Goal: Task Accomplishment & Management: Complete application form

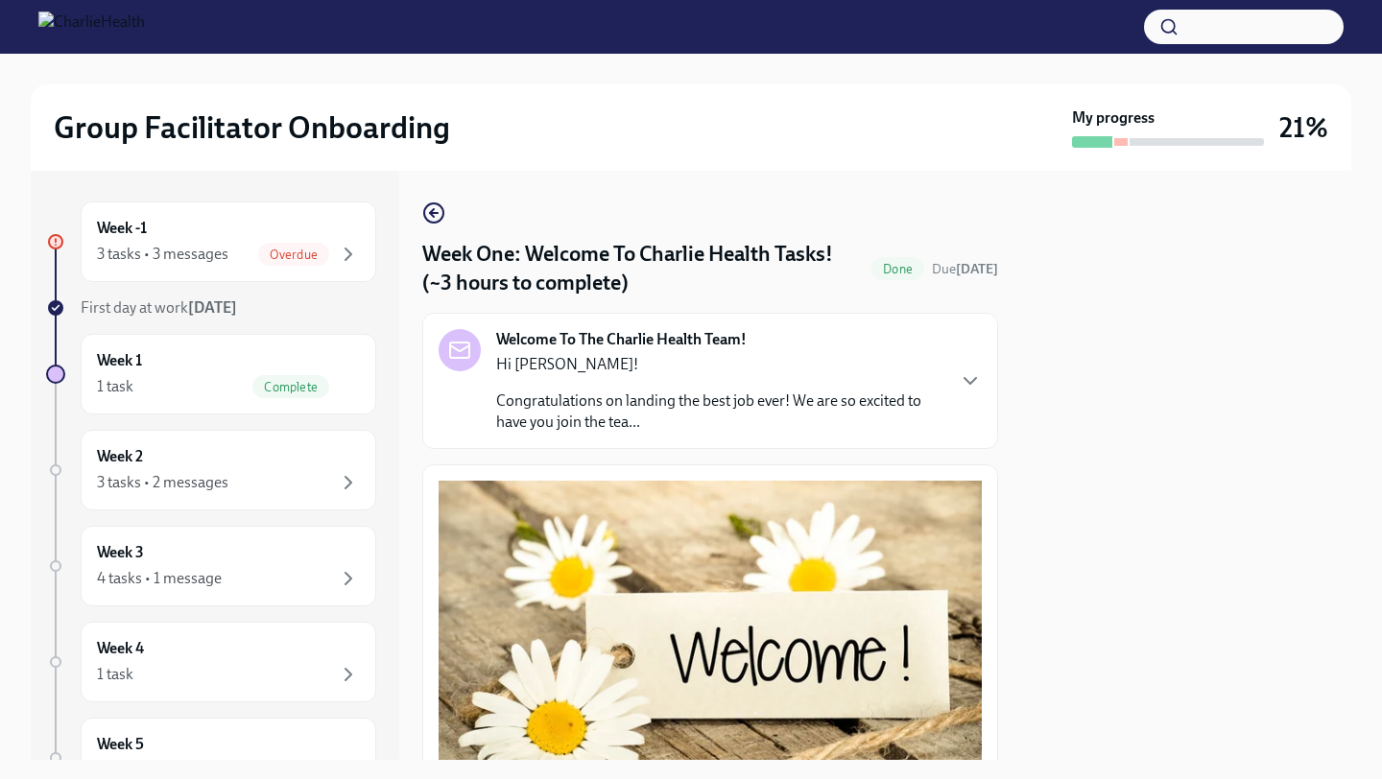
scroll to position [2478, 0]
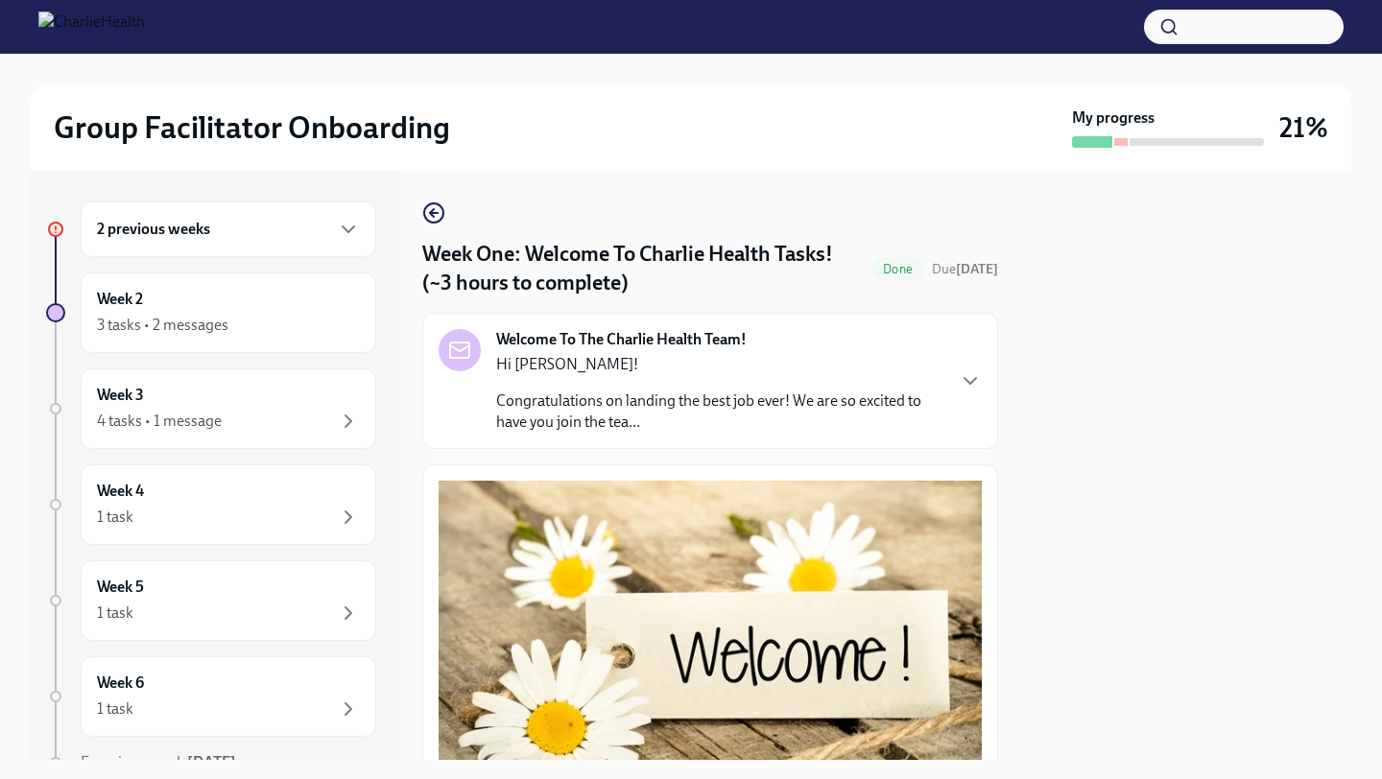
click at [220, 243] on div "2 previous weeks" at bounding box center [229, 230] width 296 height 56
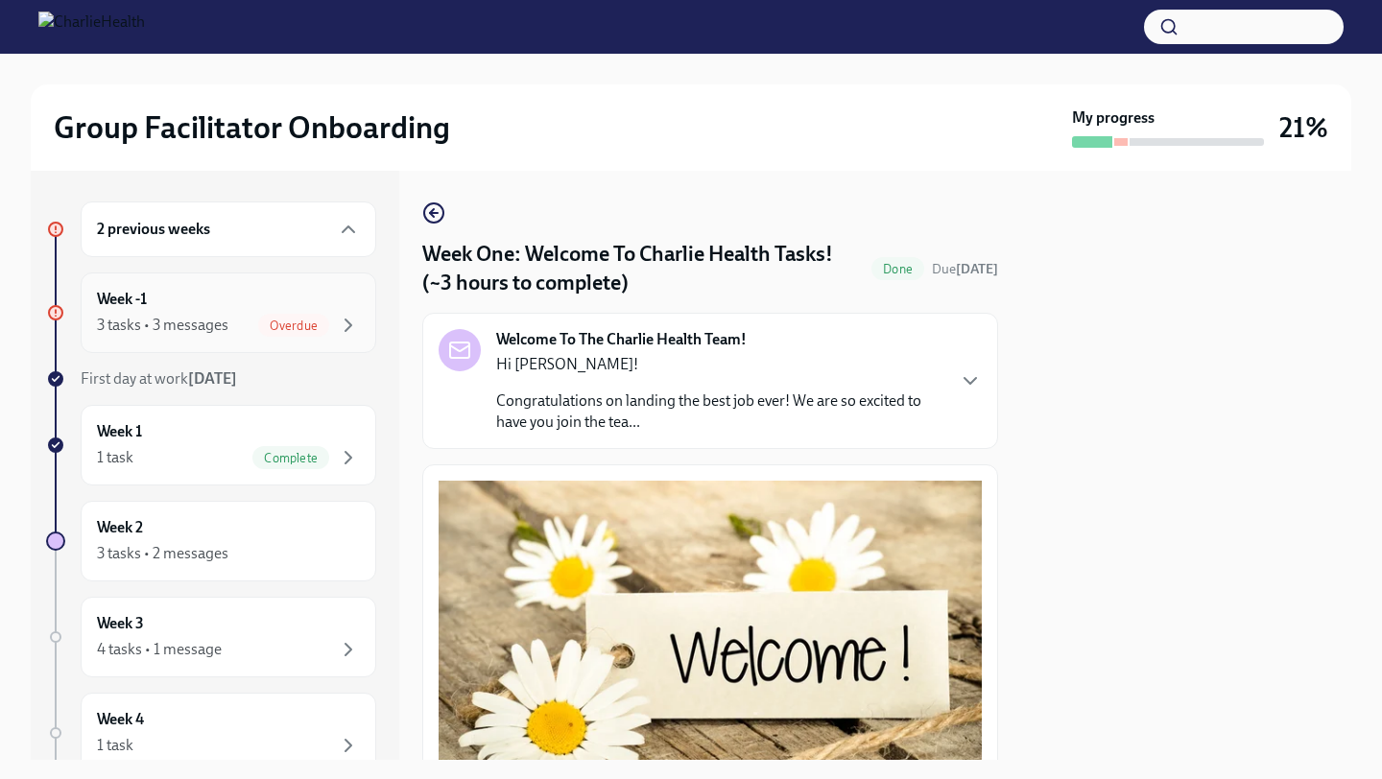
click at [225, 322] on div "3 tasks • 3 messages" at bounding box center [163, 325] width 132 height 21
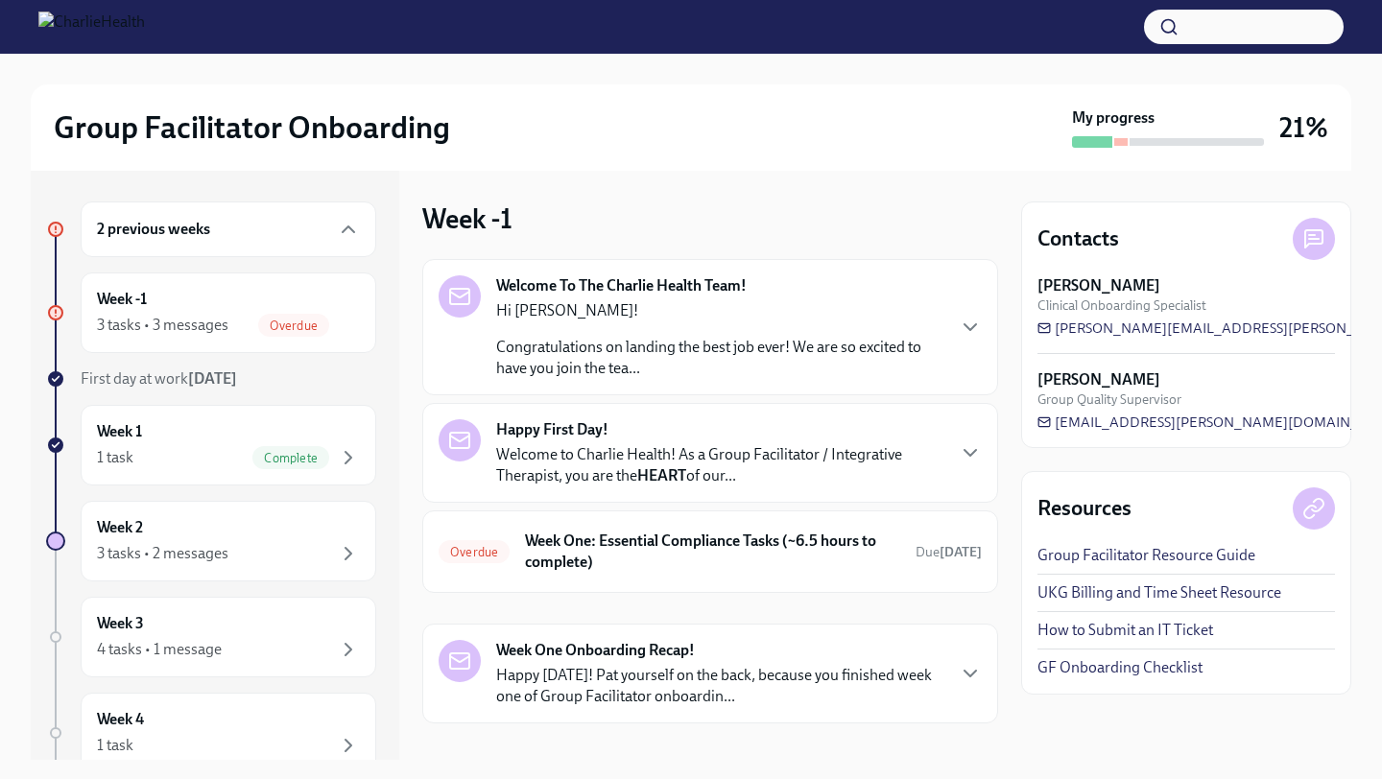
scroll to position [40, 0]
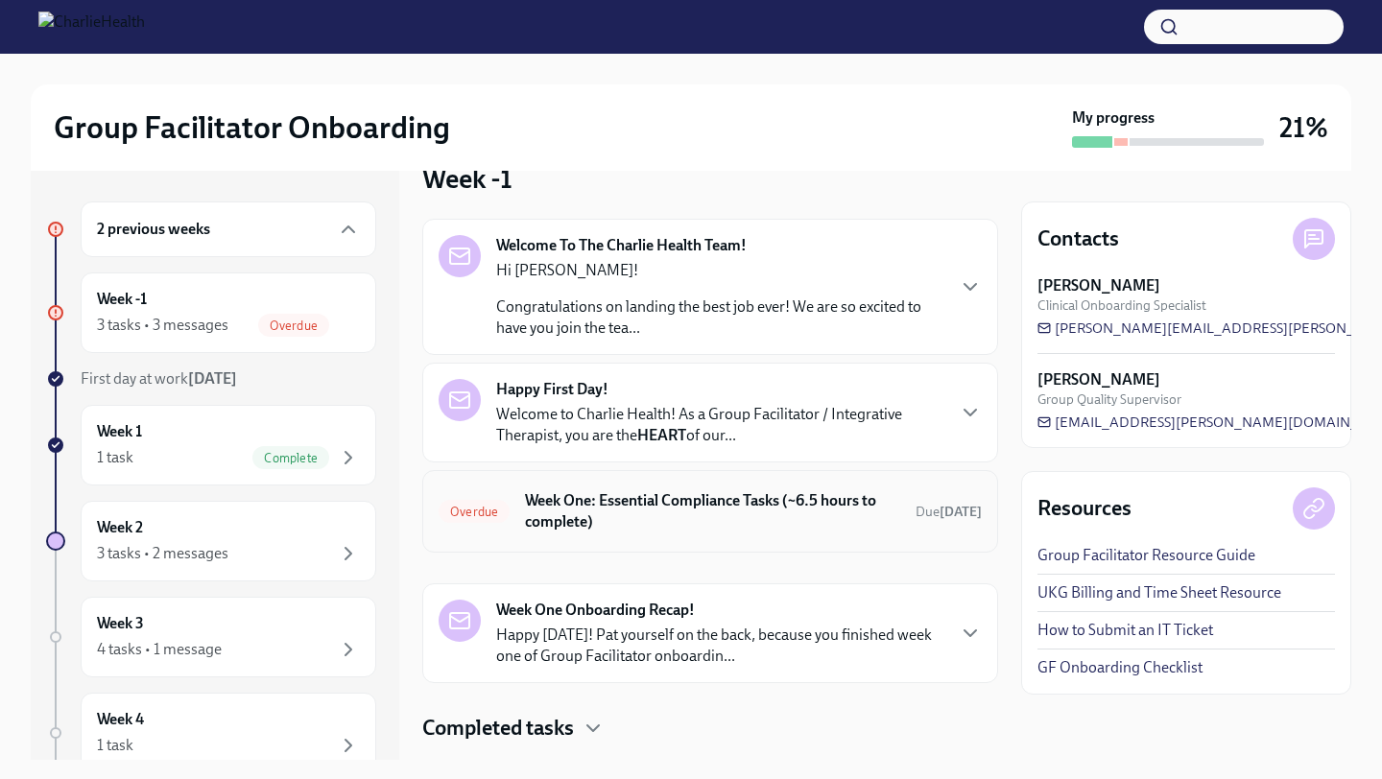
click at [636, 491] on h6 "Week One: Essential Compliance Tasks (~6.5 hours to complete)" at bounding box center [712, 512] width 375 height 42
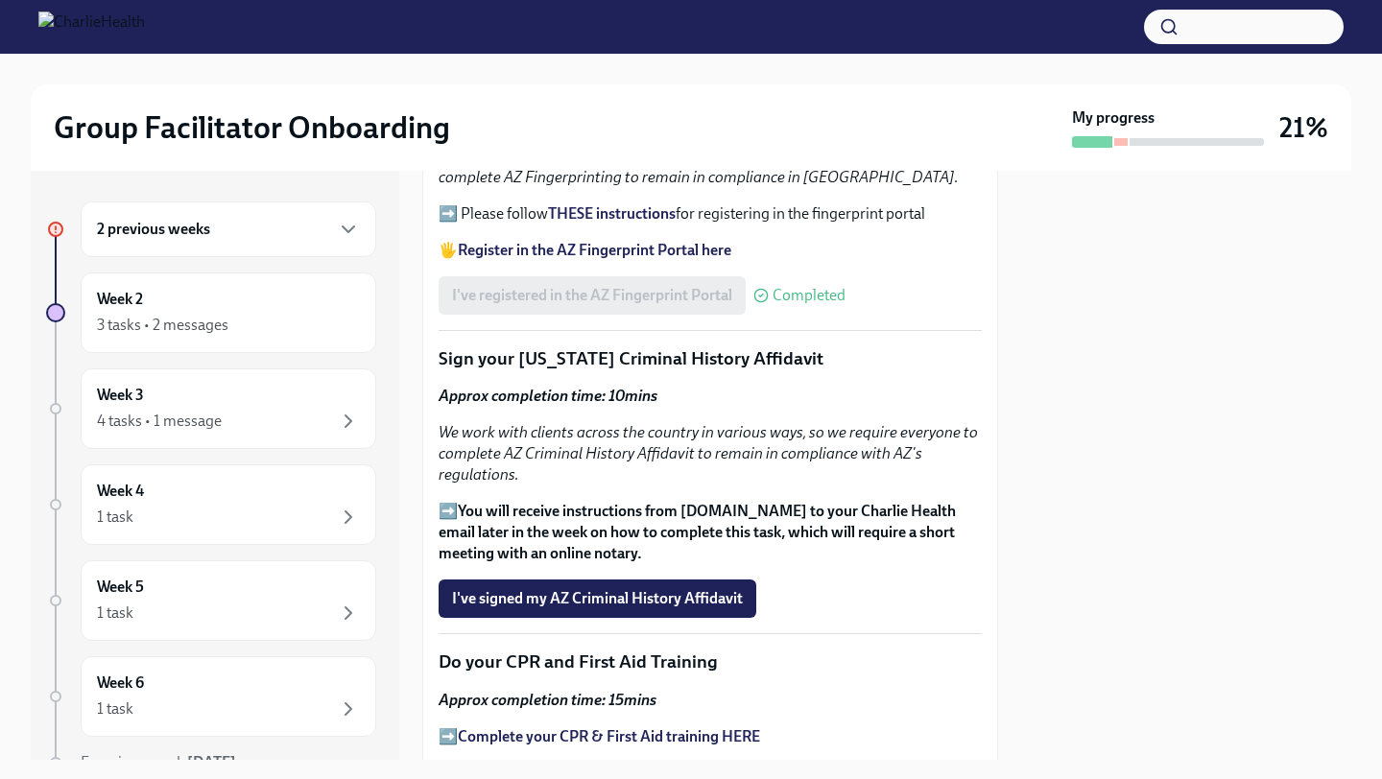
scroll to position [2364, 0]
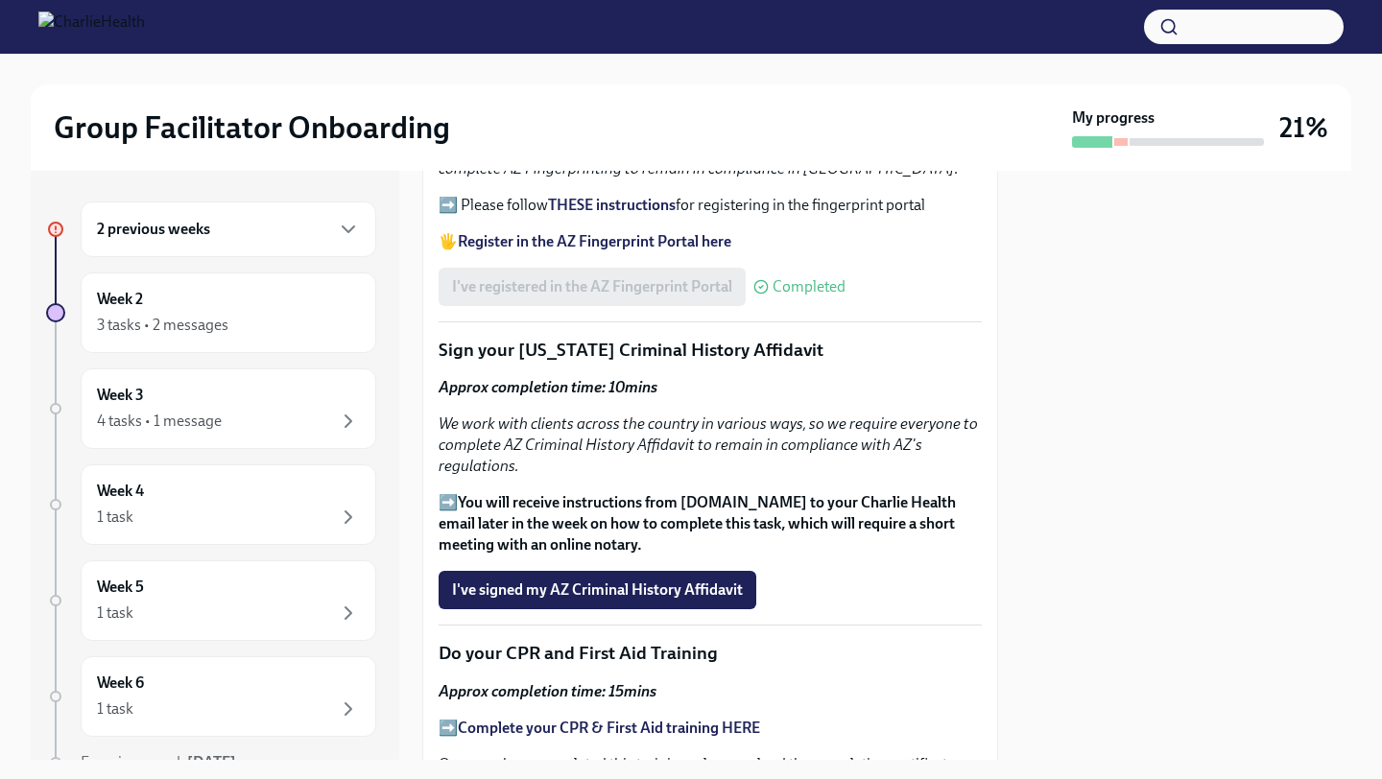
drag, startPoint x: 629, startPoint y: 577, endPoint x: 872, endPoint y: 552, distance: 244.1
click at [869, 552] on div "Welcome to your essential compliance tasks list! Offering virtual mental health…" at bounding box center [710, 75] width 543 height 3917
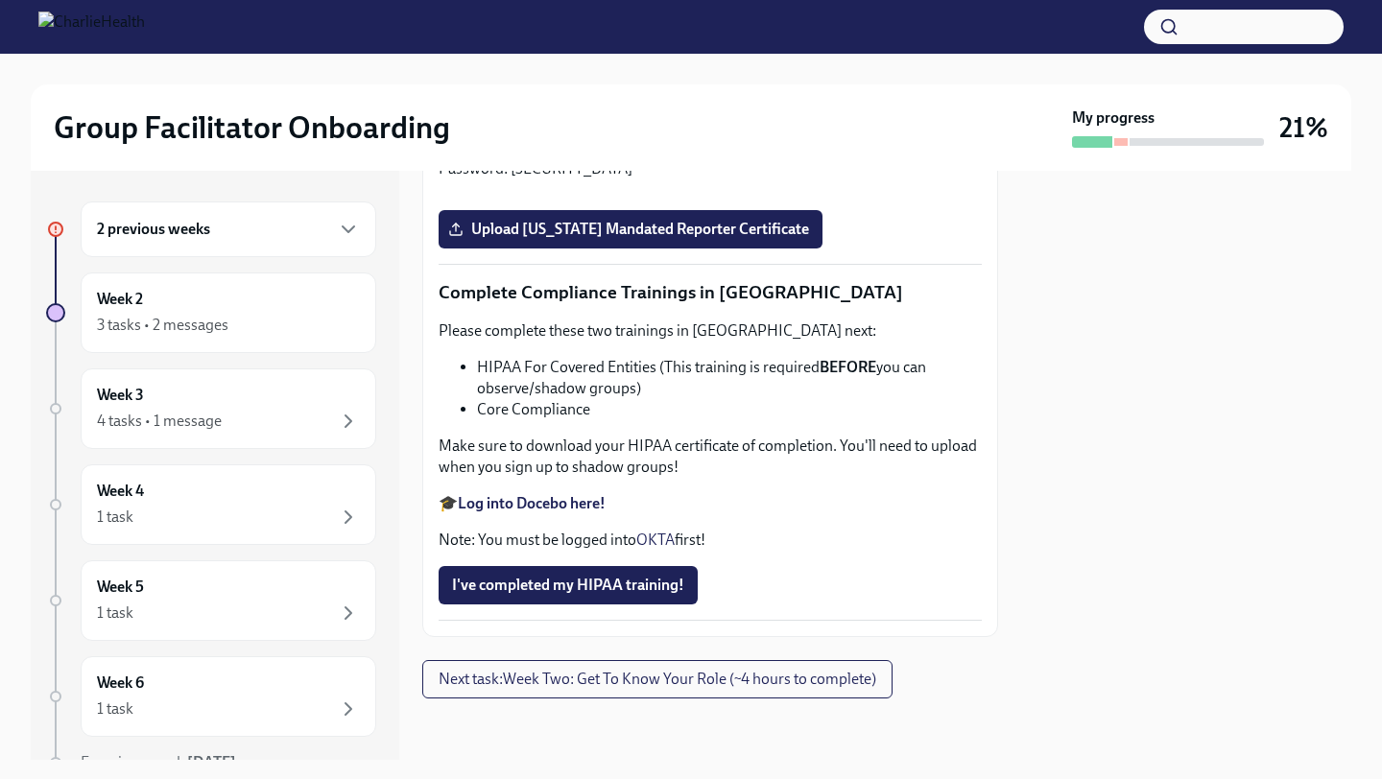
scroll to position [4555, 0]
click at [289, 323] on div "3 tasks • 2 messages" at bounding box center [228, 325] width 263 height 23
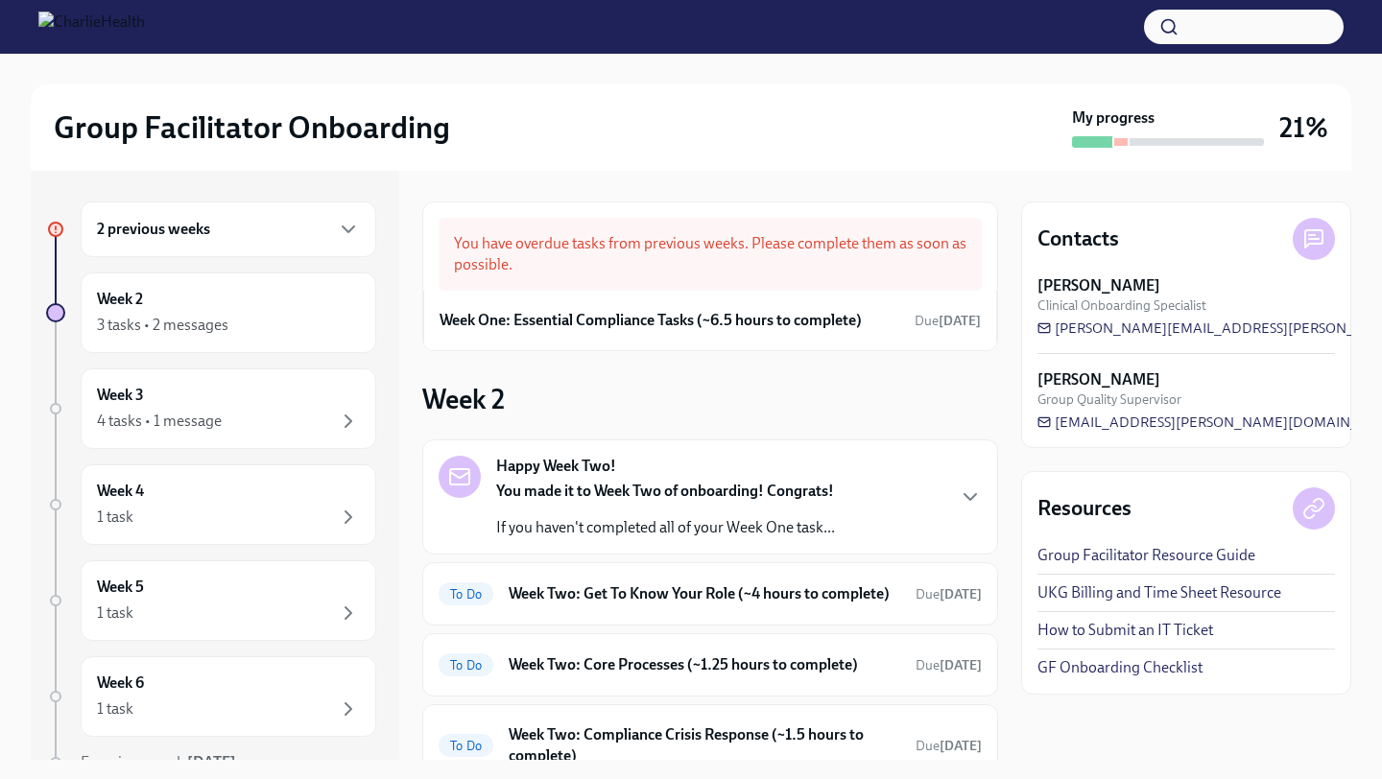
click at [793, 254] on div "You have overdue tasks from previous weeks. Please complete them as soon as pos…" at bounding box center [710, 254] width 543 height 73
click at [280, 238] on div "2 previous weeks" at bounding box center [228, 229] width 263 height 23
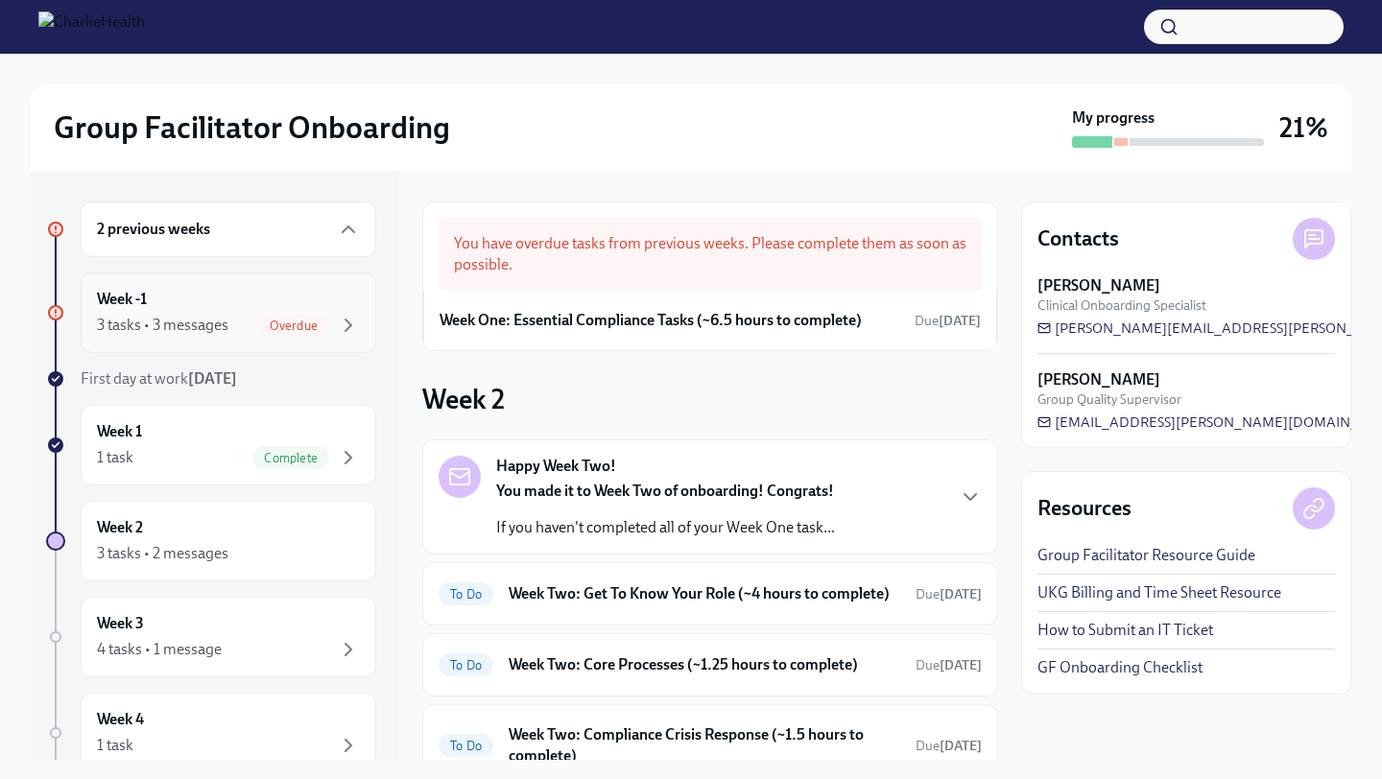
click at [299, 312] on div "Week -1 3 tasks • 3 messages Overdue" at bounding box center [228, 313] width 263 height 48
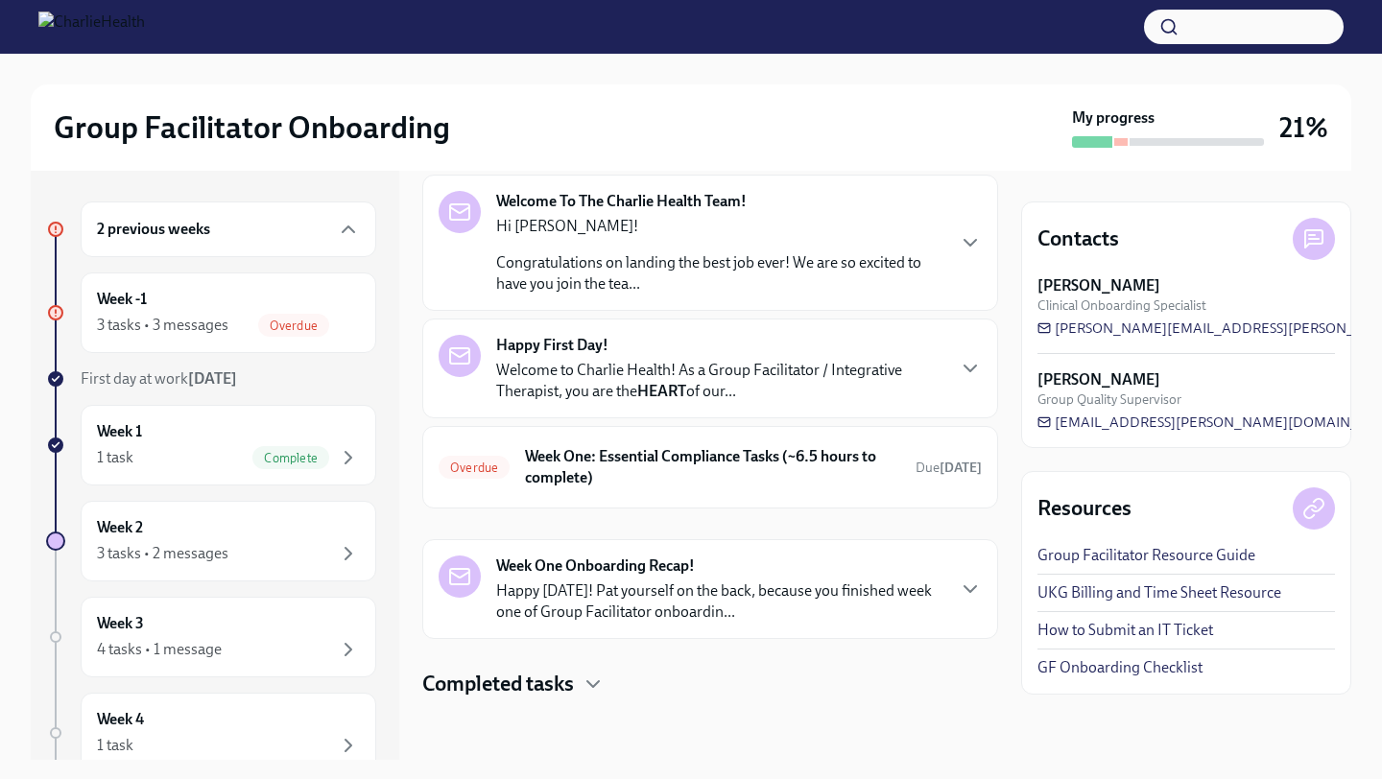
scroll to position [76, 0]
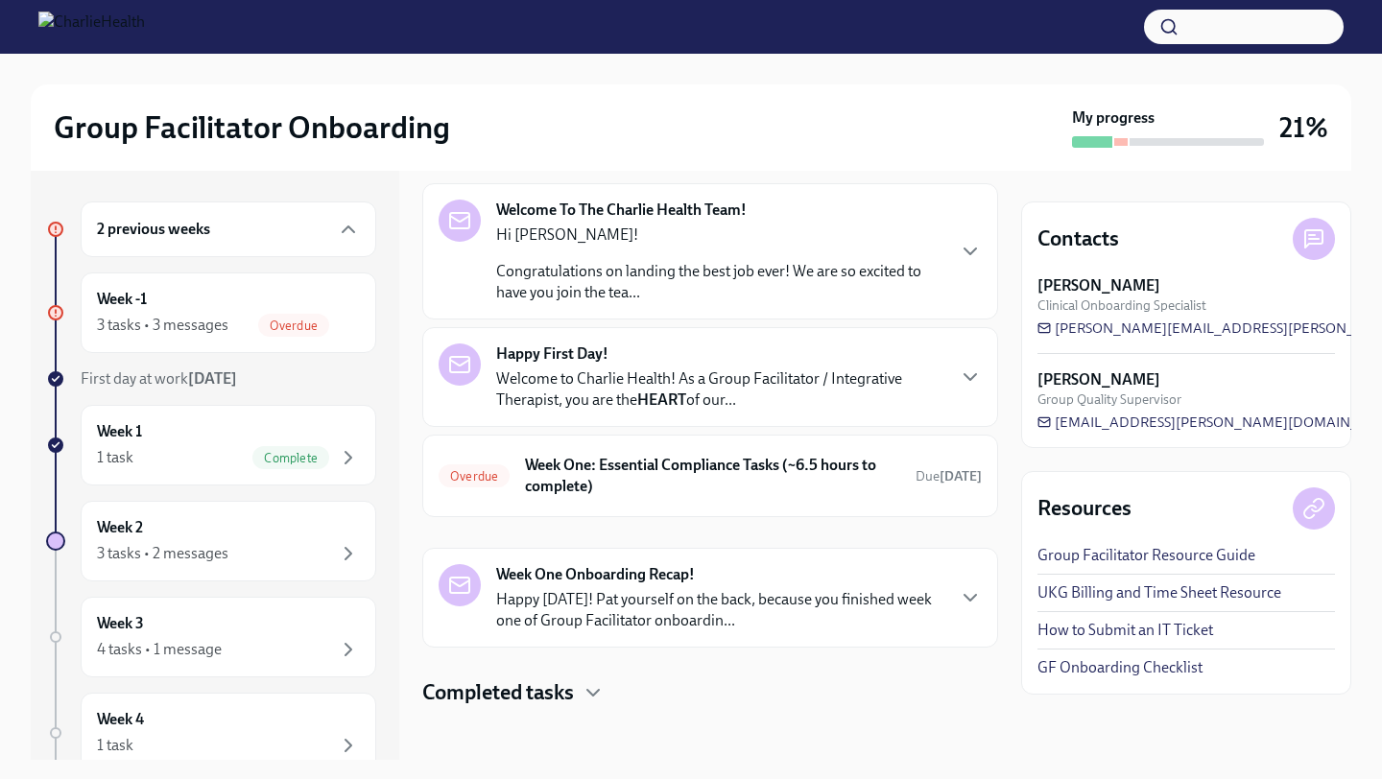
click at [595, 600] on p "Happy [DATE]! Pat yourself on the back, because you finished week one of Group …" at bounding box center [719, 610] width 447 height 42
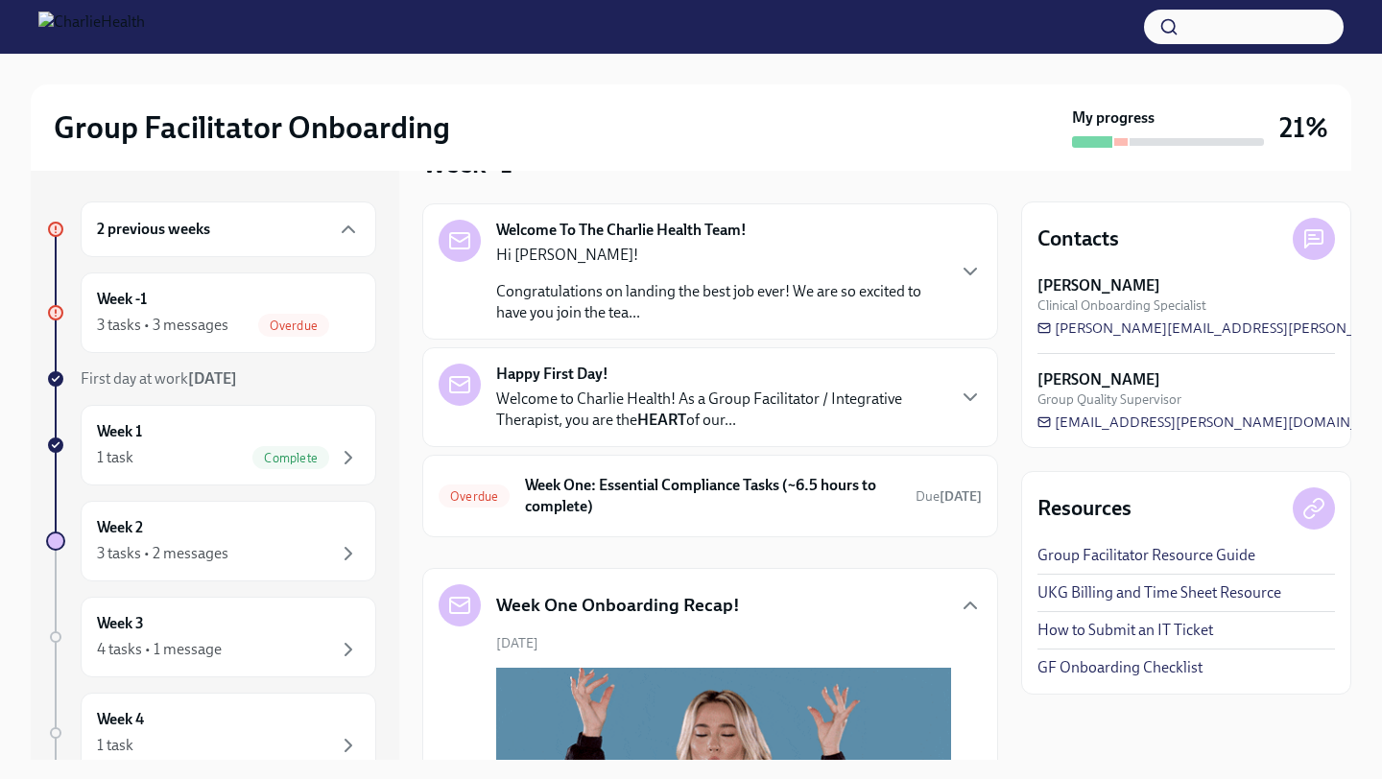
scroll to position [0, 0]
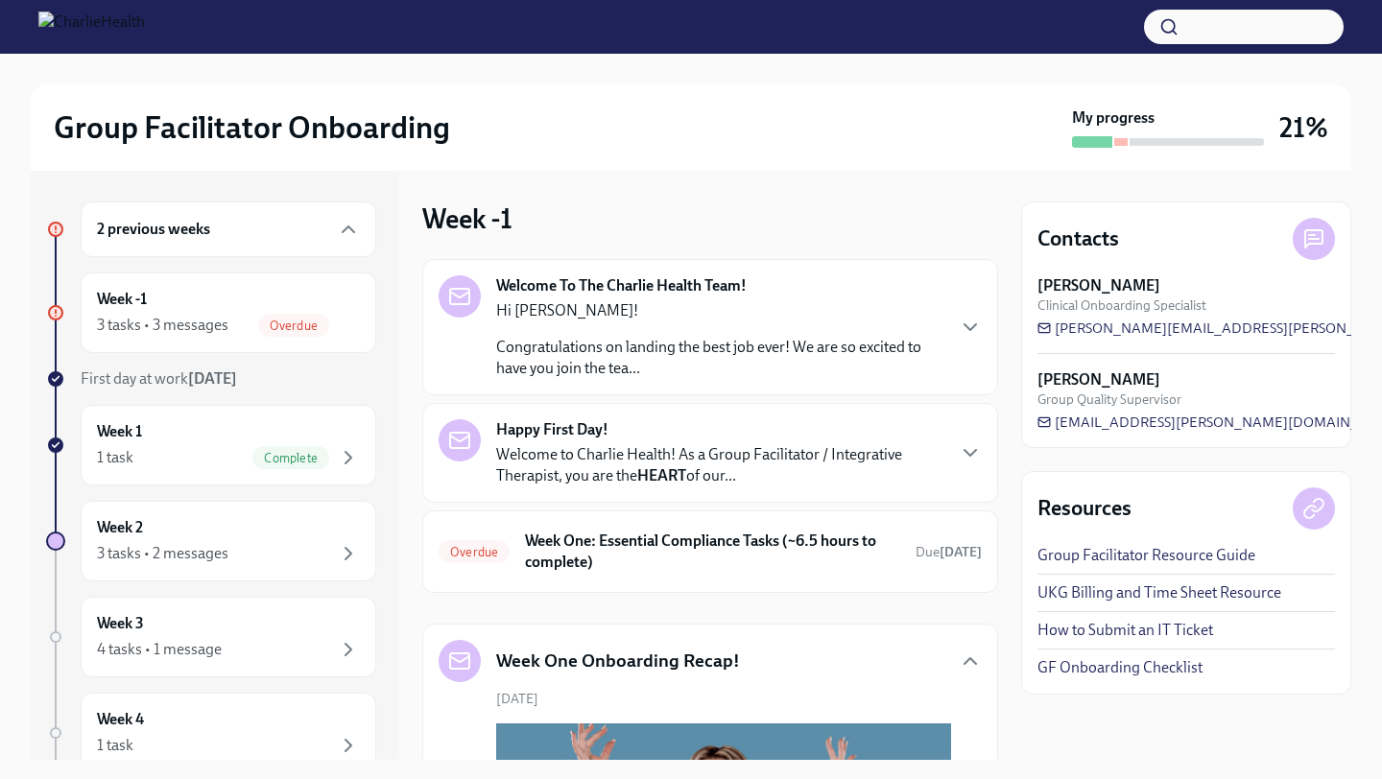
click at [701, 341] on p "Congratulations on landing the best job ever! We are so excited to have you joi…" at bounding box center [719, 358] width 447 height 42
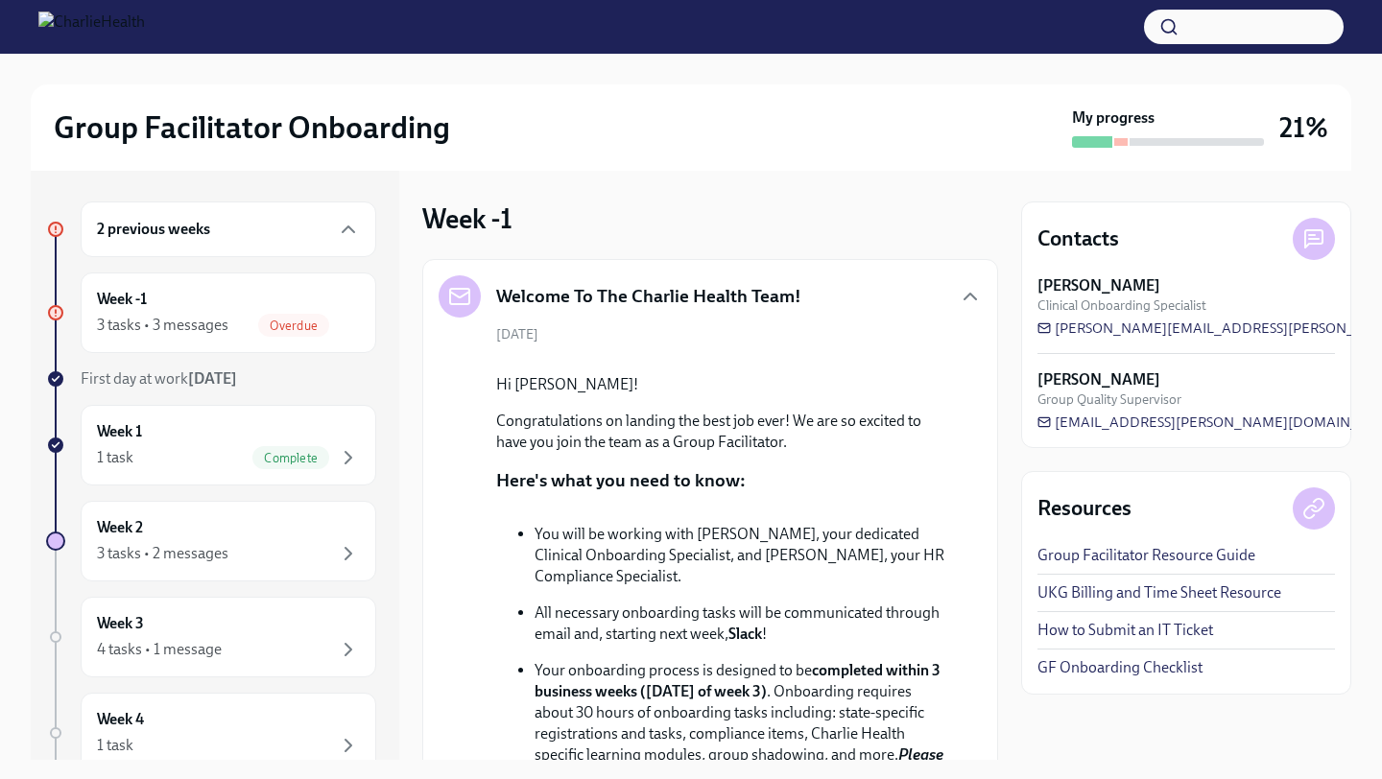
click at [846, 297] on div "Welcome To The Charlie Health Team!" at bounding box center [710, 296] width 543 height 42
click at [956, 299] on div "Welcome To The Charlie Health Team!" at bounding box center [710, 296] width 543 height 42
click at [968, 299] on icon "button" at bounding box center [970, 296] width 23 height 23
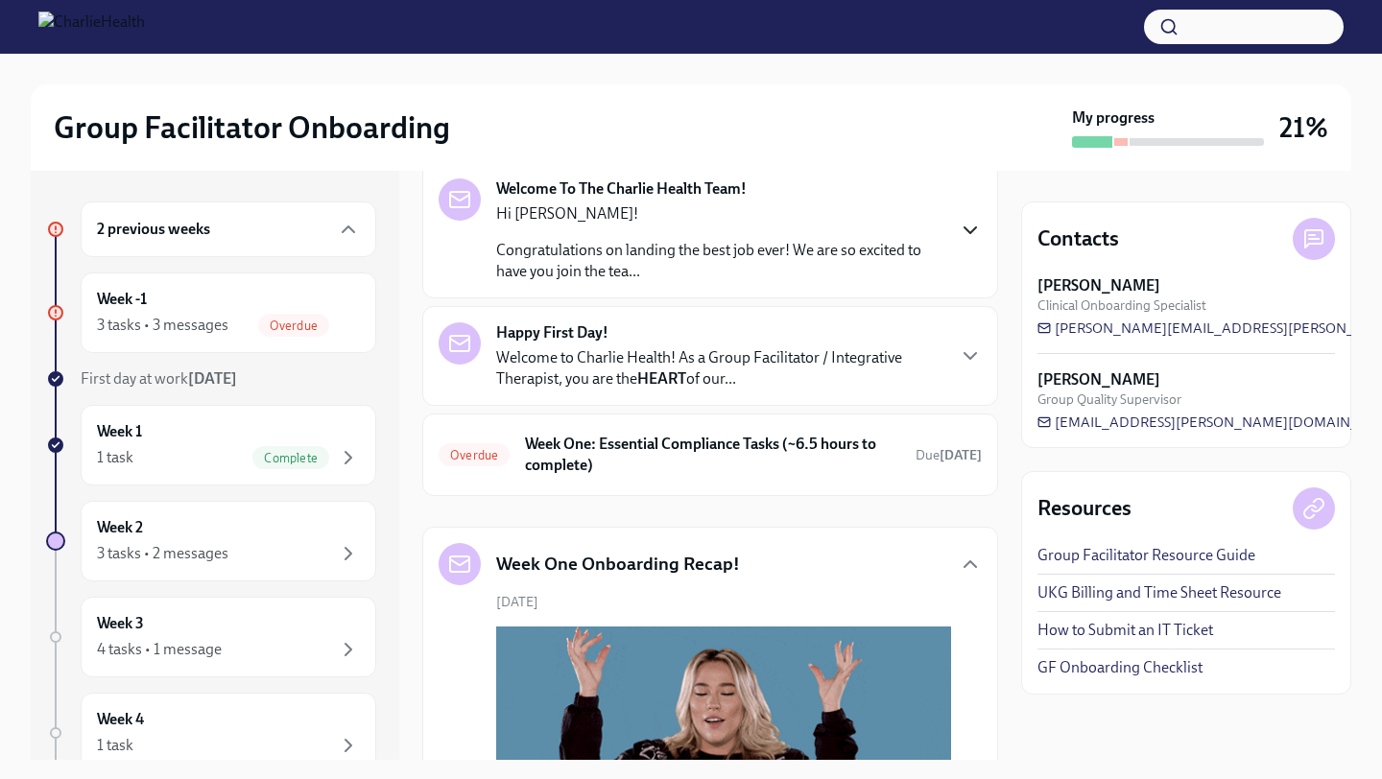
scroll to position [108, 0]
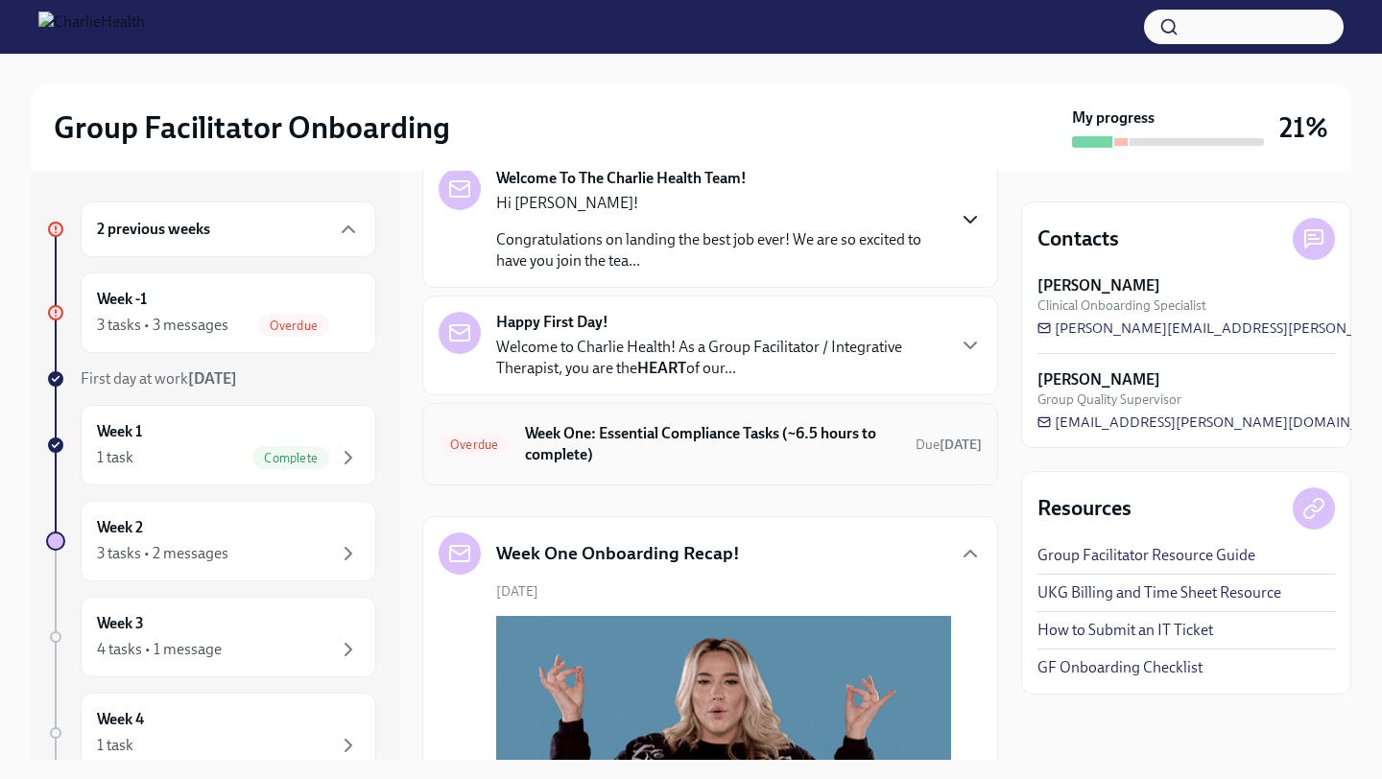
click at [675, 466] on div "Overdue Week One: Essential Compliance Tasks (~6.5 hours to complete) Due [DATE]" at bounding box center [710, 444] width 543 height 50
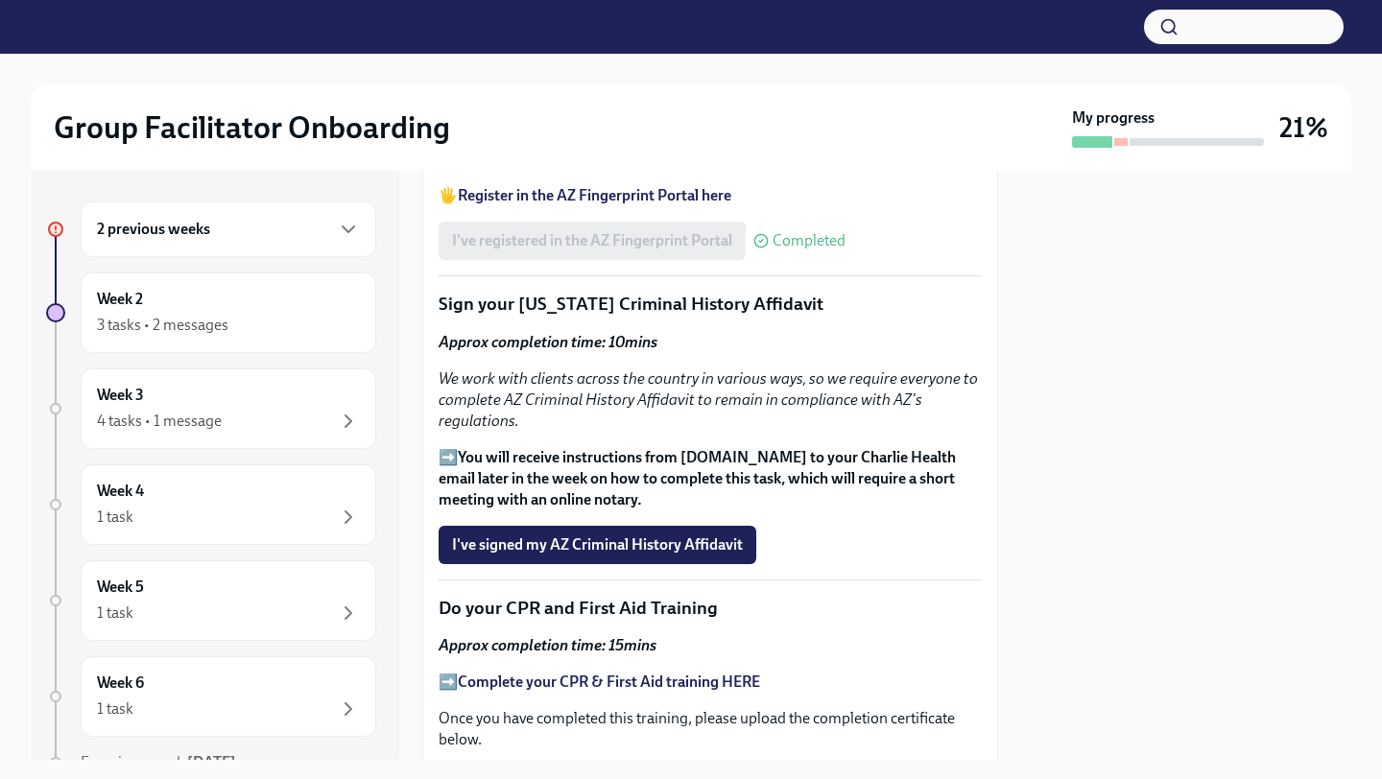
scroll to position [2472, 0]
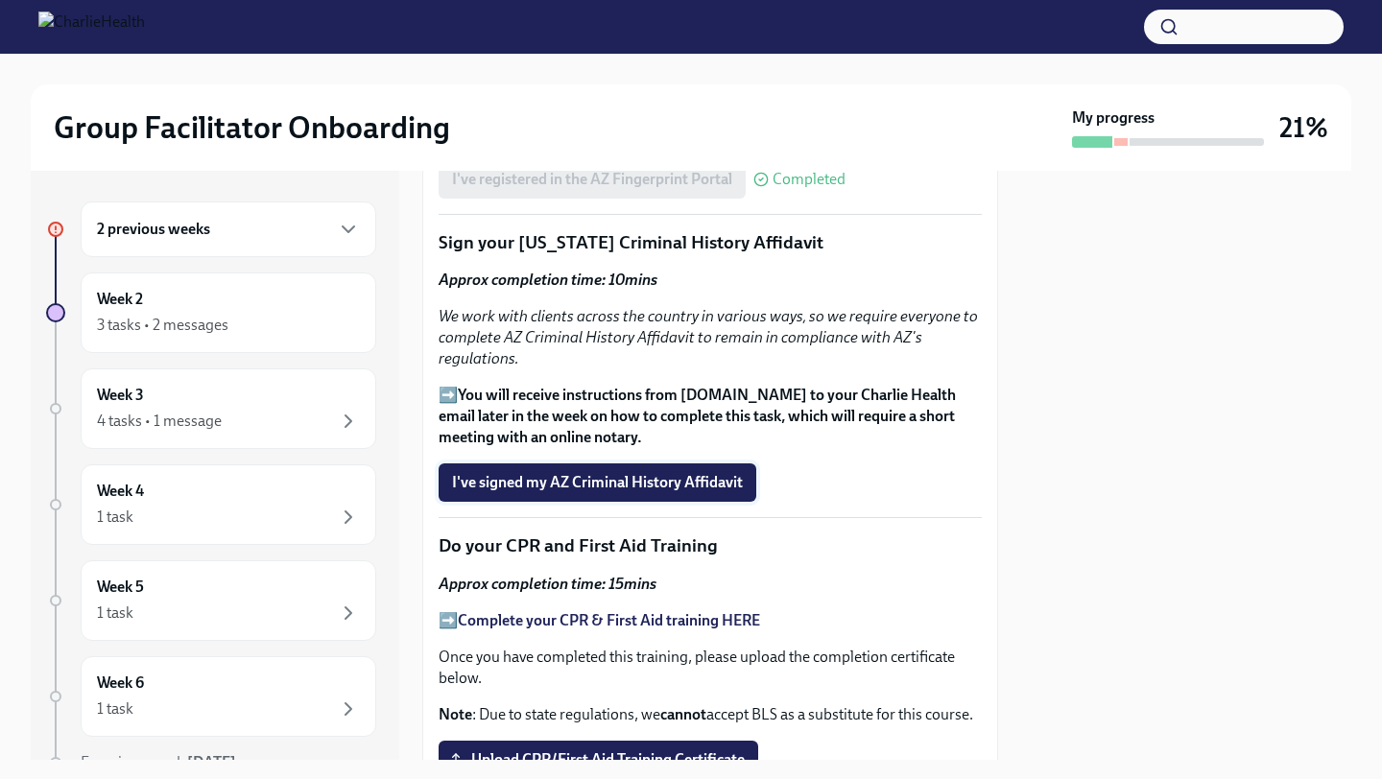
click at [685, 491] on span "I've signed my AZ Criminal History Affidavit" at bounding box center [597, 482] width 291 height 19
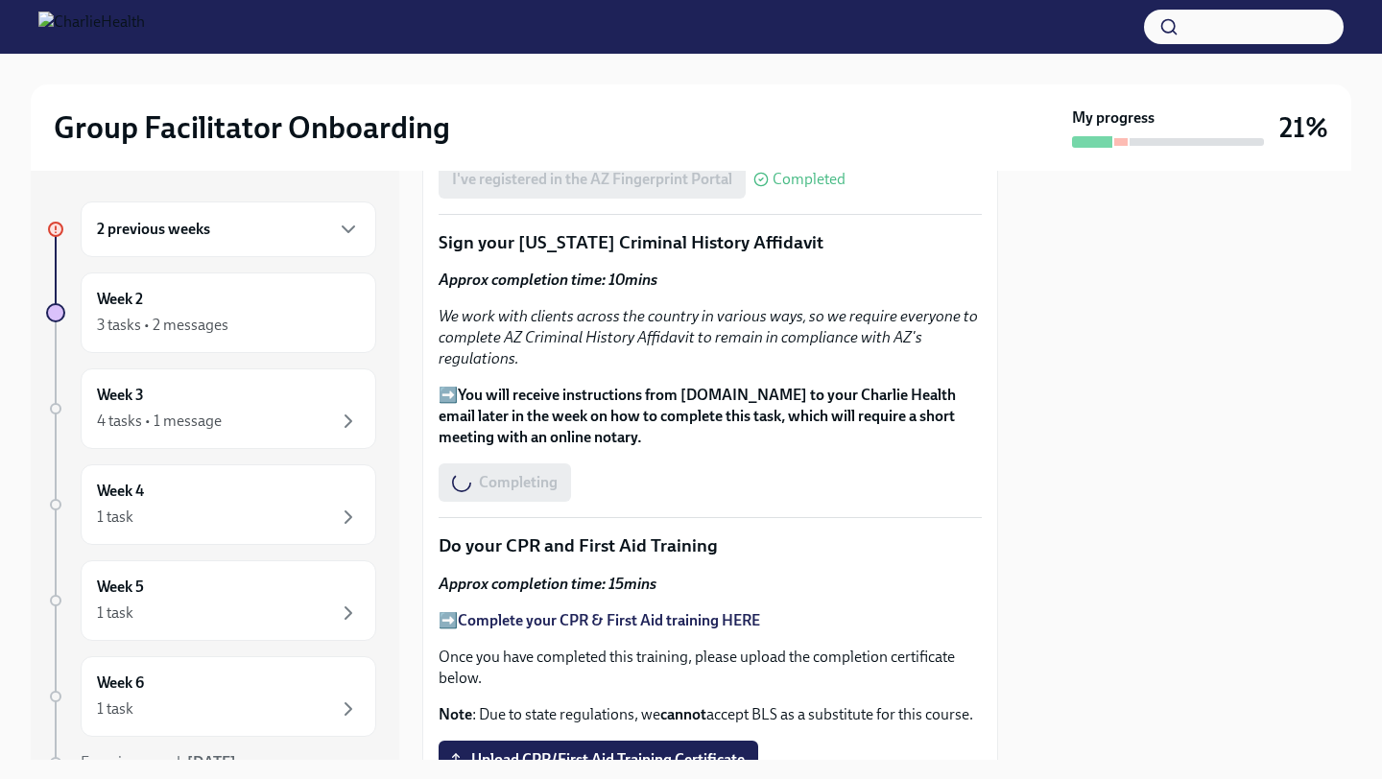
scroll to position [2609, 0]
